Goal: Task Accomplishment & Management: Manage account settings

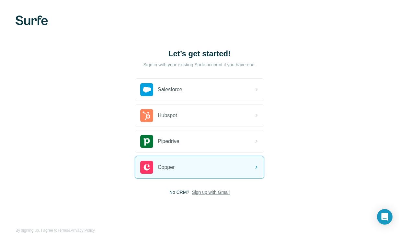
click at [221, 192] on span "Sign up with Gmail" at bounding box center [211, 192] width 38 height 6
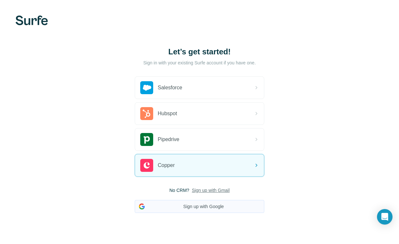
click at [220, 202] on button "Sign up with Google" at bounding box center [199, 206] width 129 height 13
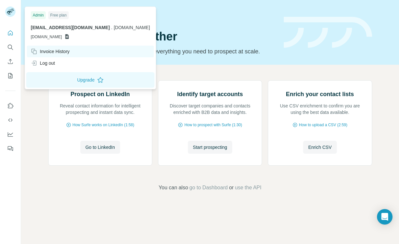
click at [70, 53] on div "Invoice History" at bounding box center [50, 51] width 39 height 6
